Goal: Navigation & Orientation: Find specific page/section

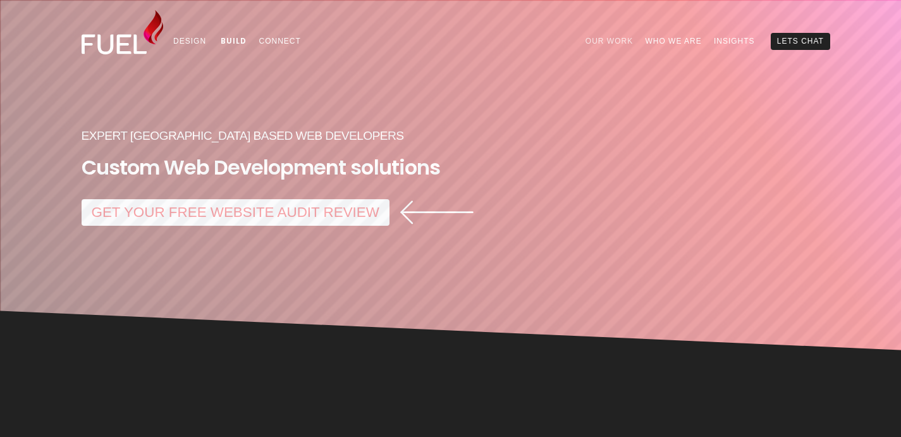
click at [619, 39] on link "Our Work" at bounding box center [609, 41] width 60 height 16
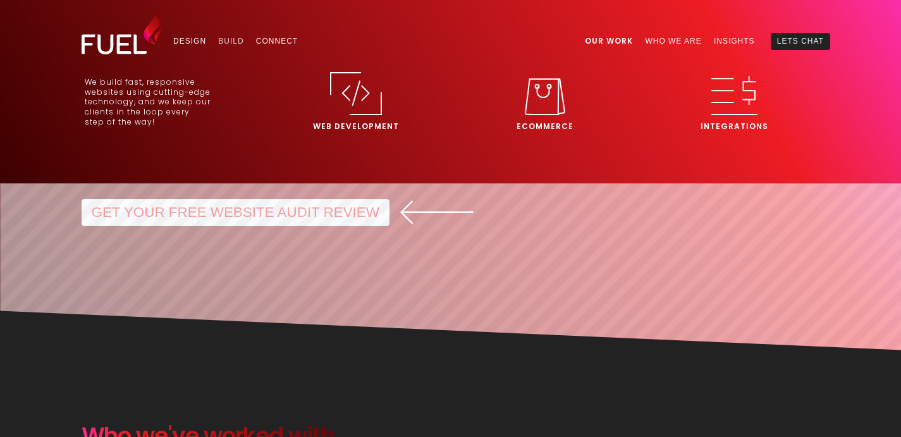
click at [221, 43] on link "Build" at bounding box center [231, 41] width 38 height 16
